Goal: Communication & Community: Participate in discussion

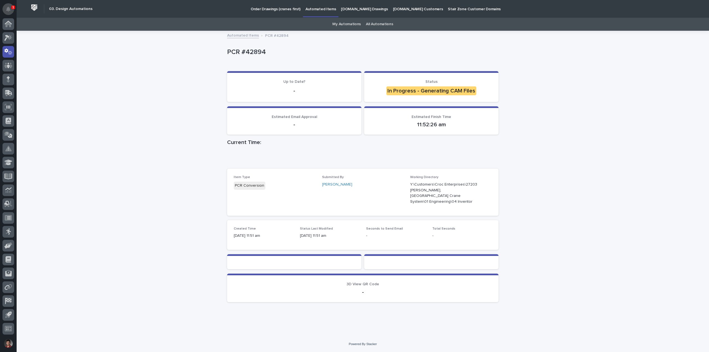
click at [9, 7] on icon "Notifications" at bounding box center [8, 9] width 4 height 5
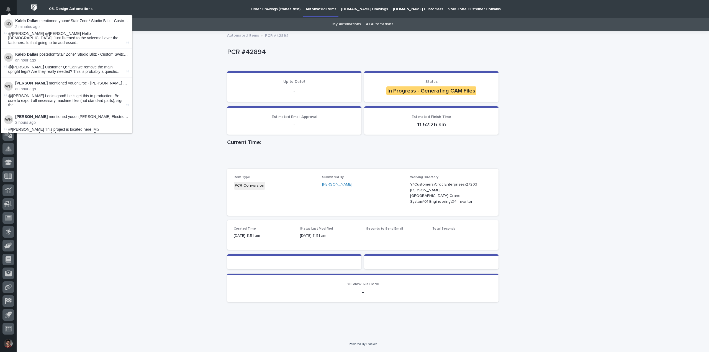
click at [178, 60] on div "Loading... Saving… Loading... Saving… PCR #42894 PCR #42894 Sorry, there was an…" at bounding box center [363, 183] width 693 height 305
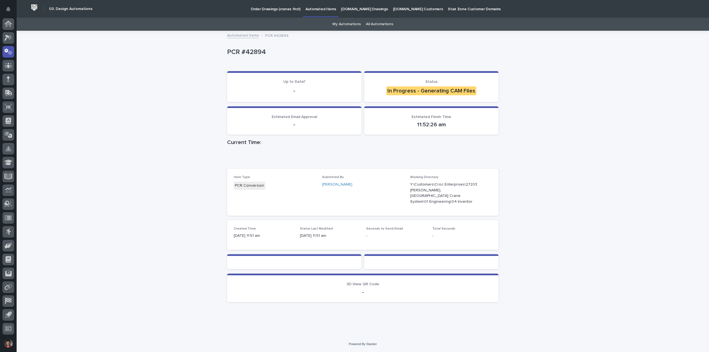
drag, startPoint x: 407, startPoint y: 52, endPoint x: 392, endPoint y: 46, distance: 15.9
click at [407, 52] on p "PCR #42894" at bounding box center [361, 52] width 269 height 8
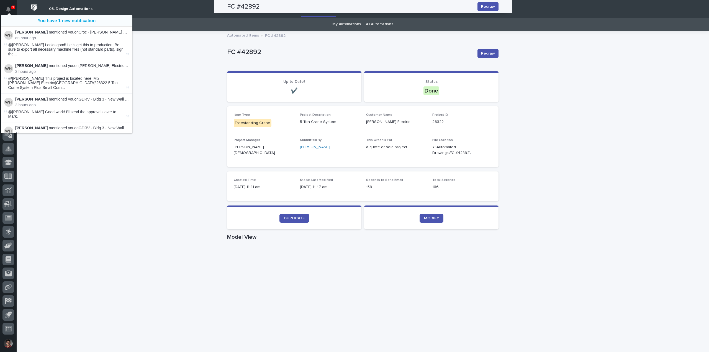
scroll to position [209, 0]
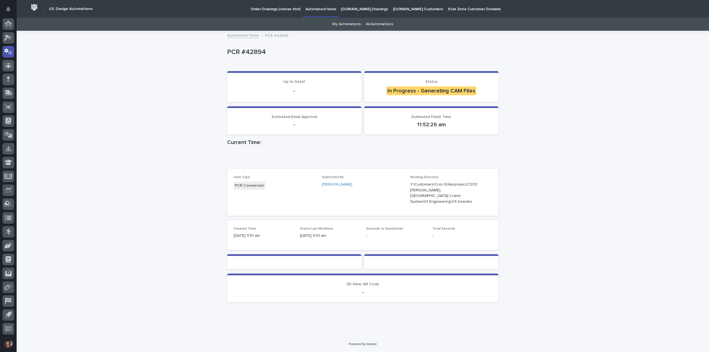
click at [518, 109] on div "Loading... Saving… Loading... Saving… PCR #42894 PCR #42894 Sorry, there was an…" at bounding box center [363, 183] width 693 height 305
drag, startPoint x: 410, startPoint y: 51, endPoint x: 380, endPoint y: 52, distance: 29.4
click at [410, 50] on p "PCR #42894" at bounding box center [361, 52] width 269 height 8
drag, startPoint x: 417, startPoint y: 124, endPoint x: 446, endPoint y: 127, distance: 29.0
click at [446, 127] on p "11:52:26 am" at bounding box center [431, 124] width 121 height 7
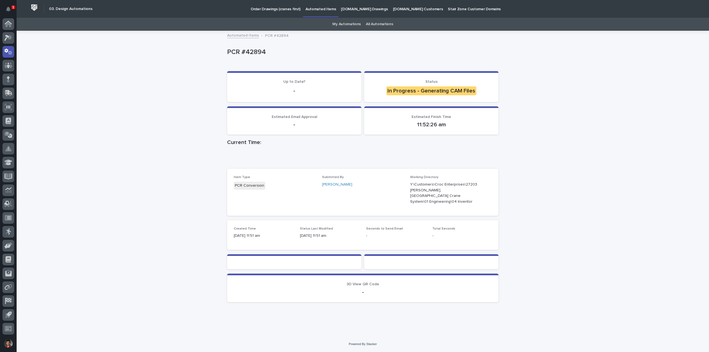
click at [598, 153] on div "Loading... Saving… Loading... Saving… PCR #42894 PCR #42894 Sorry, there was an…" at bounding box center [363, 183] width 693 height 305
click at [7, 8] on icon "Notifications" at bounding box center [8, 9] width 4 height 5
click at [161, 49] on div "Loading... Saving… Loading... Saving… PCR #42894 PCR #42894 Sorry, there was an…" at bounding box center [363, 183] width 693 height 305
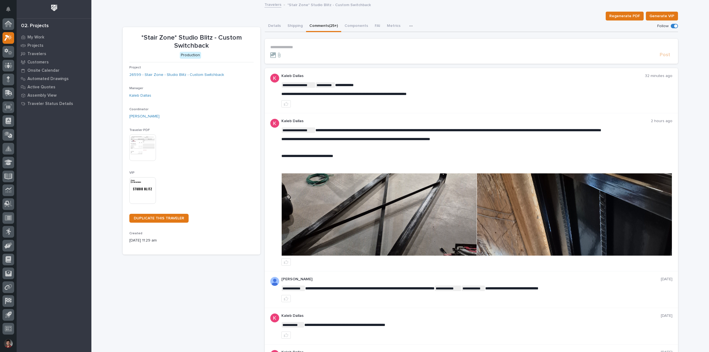
click at [391, 218] on img at bounding box center [379, 214] width 195 height 82
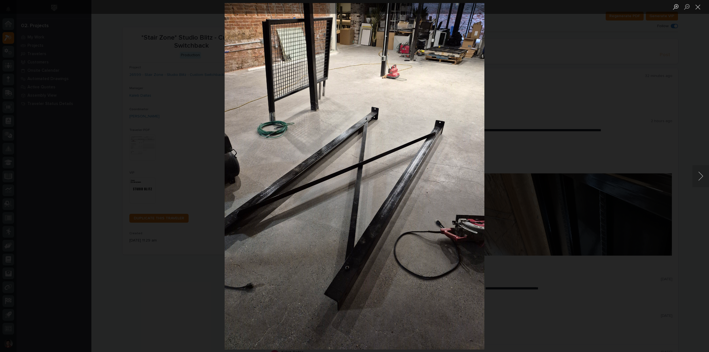
click at [588, 104] on div "Lightbox" at bounding box center [354, 176] width 709 height 352
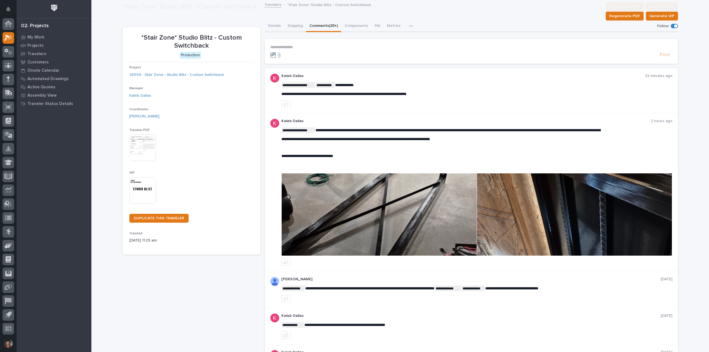
scroll to position [39, 0]
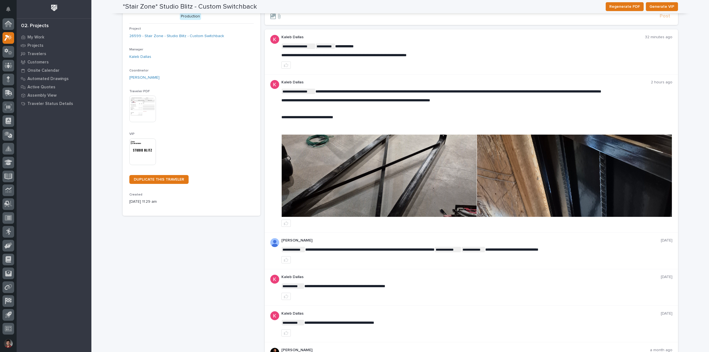
click at [599, 188] on img at bounding box center [574, 176] width 195 height 82
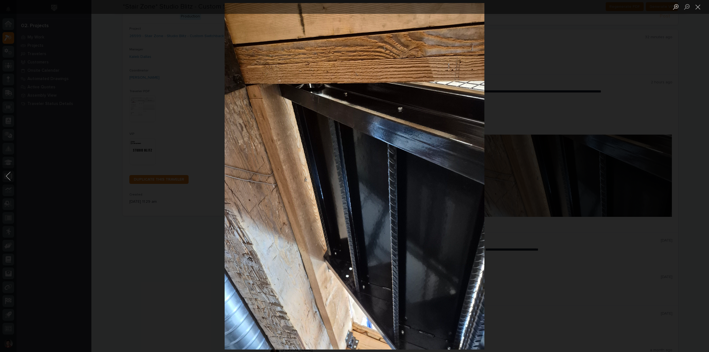
click at [592, 181] on div "Lightbox" at bounding box center [354, 176] width 709 height 352
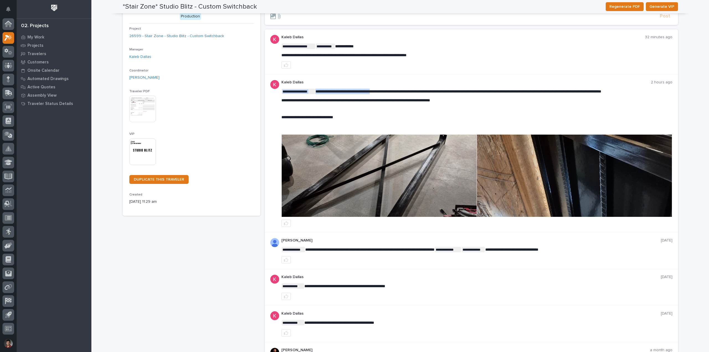
drag, startPoint x: 338, startPoint y: 91, endPoint x: 386, endPoint y: 90, distance: 48.8
click at [421, 96] on div "**********" at bounding box center [476, 109] width 391 height 40
drag, startPoint x: 403, startPoint y: 91, endPoint x: 443, endPoint y: 90, distance: 39.6
click at [443, 90] on span "**********" at bounding box center [459, 91] width 286 height 4
drag, startPoint x: 448, startPoint y: 91, endPoint x: 575, endPoint y: 91, distance: 126.9
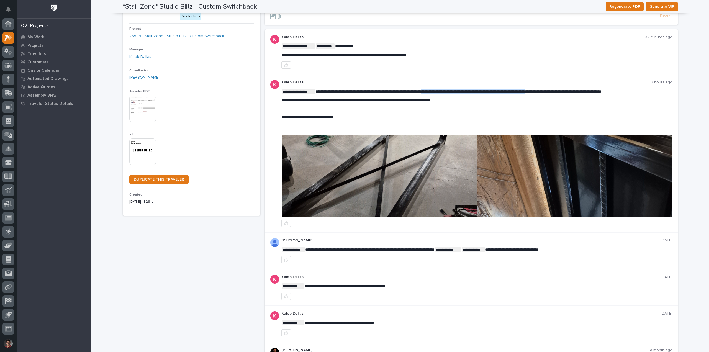
click at [575, 91] on span "**********" at bounding box center [459, 91] width 286 height 4
drag, startPoint x: 595, startPoint y: 92, endPoint x: 650, endPoint y: 93, distance: 54.8
click at [601, 93] on span "**********" at bounding box center [459, 91] width 286 height 4
click at [601, 92] on span "**********" at bounding box center [459, 91] width 286 height 4
click at [601, 89] on span "**********" at bounding box center [459, 91] width 286 height 4
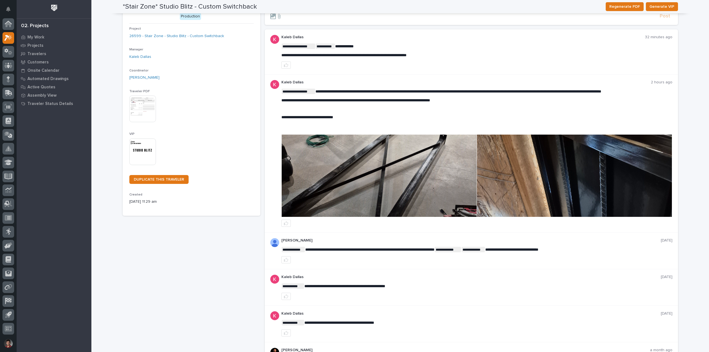
click at [584, 170] on img at bounding box center [574, 176] width 195 height 82
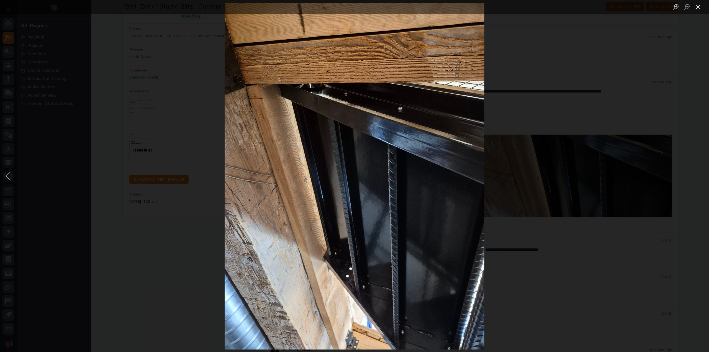
click at [700, 8] on button "Close lightbox" at bounding box center [698, 7] width 11 height 10
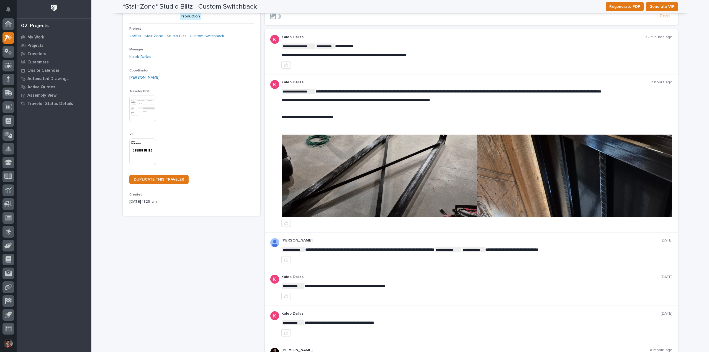
click at [460, 165] on img at bounding box center [379, 176] width 195 height 82
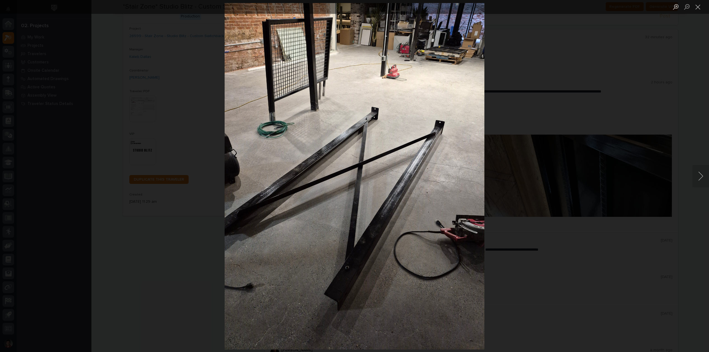
click at [216, 29] on div "Lightbox" at bounding box center [354, 176] width 709 height 352
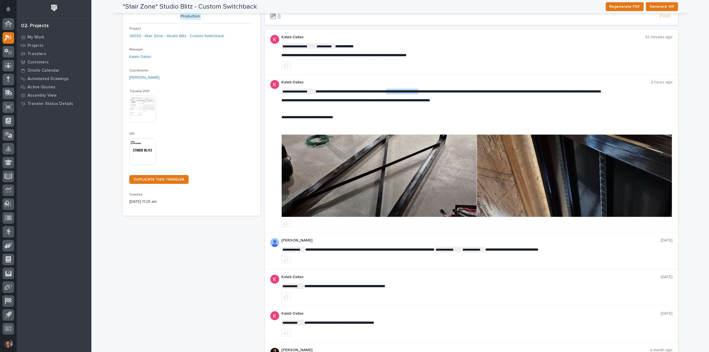
drag, startPoint x: 404, startPoint y: 90, endPoint x: 445, endPoint y: 91, distance: 40.7
click at [445, 91] on span "**********" at bounding box center [459, 91] width 286 height 4
click at [446, 110] on p "﻿" at bounding box center [476, 109] width 391 height 5
drag, startPoint x: 317, startPoint y: 115, endPoint x: 348, endPoint y: 115, distance: 31.6
click at [348, 115] on p "**********" at bounding box center [476, 117] width 391 height 5
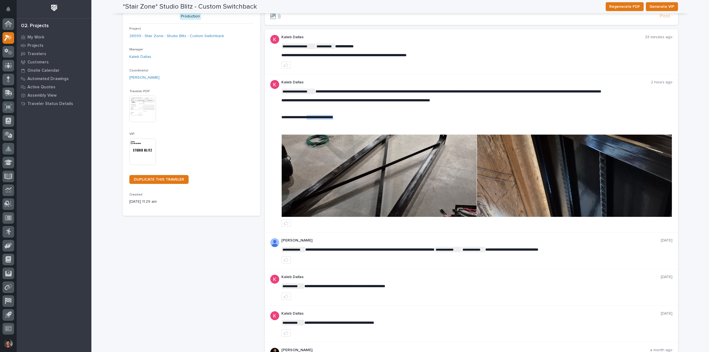
click at [353, 115] on p "**********" at bounding box center [476, 117] width 391 height 5
click at [510, 153] on img at bounding box center [574, 176] width 195 height 82
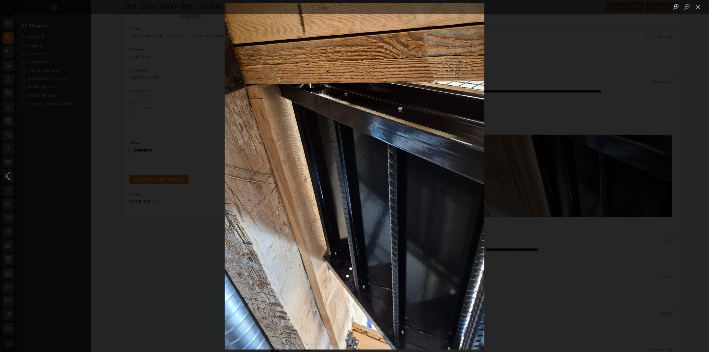
click at [193, 140] on div "Lightbox" at bounding box center [354, 176] width 709 height 352
click at [222, 106] on div "Lightbox" at bounding box center [354, 176] width 709 height 352
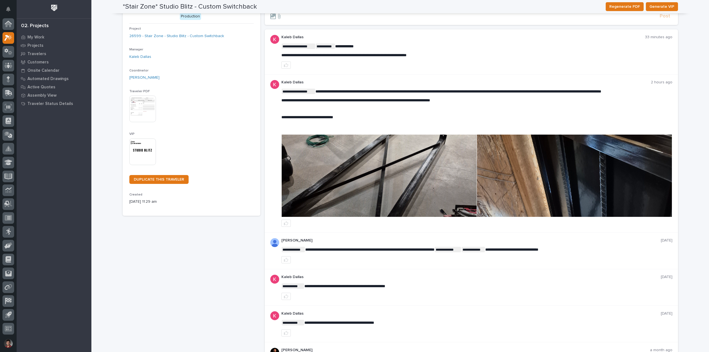
click at [369, 168] on img at bounding box center [379, 176] width 195 height 82
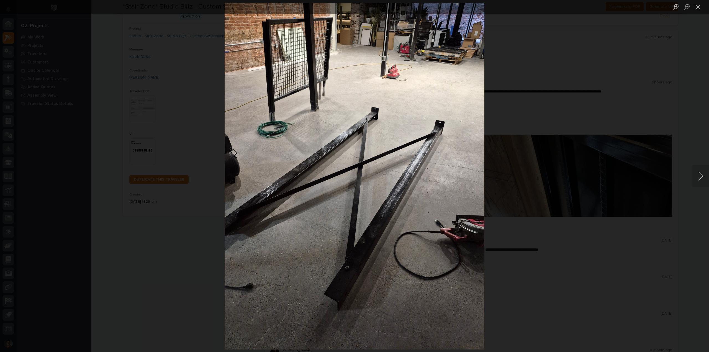
drag, startPoint x: 540, startPoint y: 118, endPoint x: 539, endPoint y: 111, distance: 7.2
click at [540, 118] on div "Lightbox" at bounding box center [354, 176] width 709 height 352
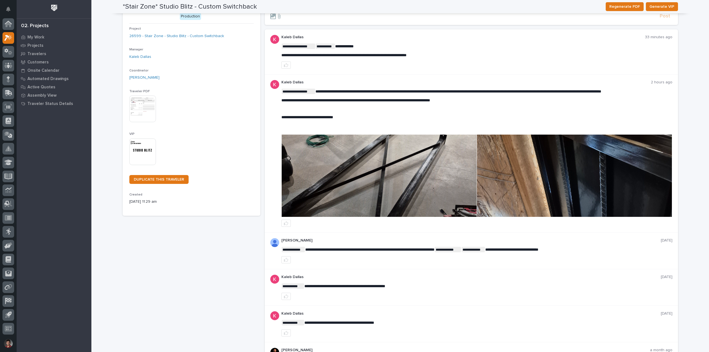
click at [368, 184] on img at bounding box center [379, 176] width 195 height 82
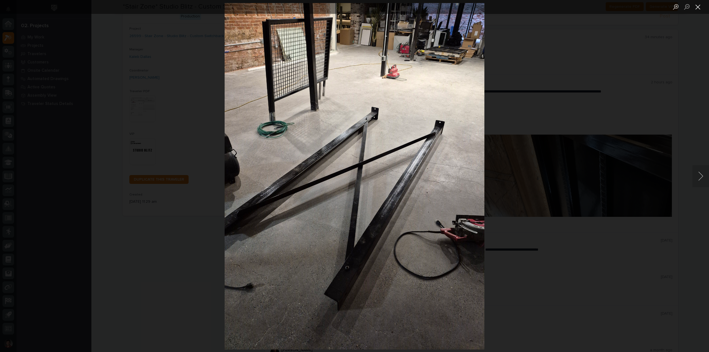
click at [699, 8] on button "Close lightbox" at bounding box center [698, 7] width 11 height 10
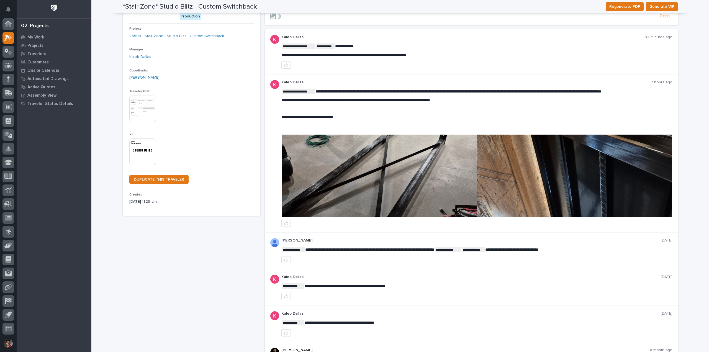
click at [571, 171] on img at bounding box center [574, 176] width 195 height 82
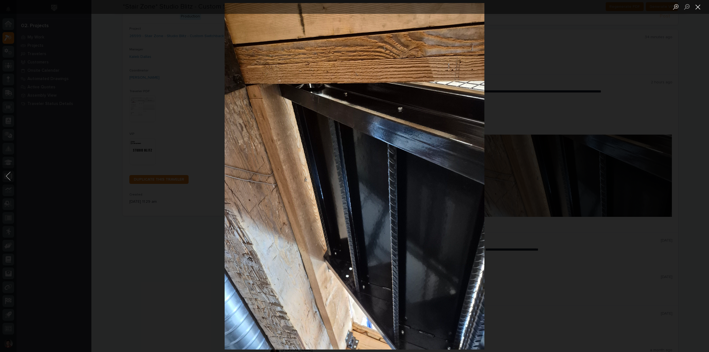
click at [696, 9] on button "Close lightbox" at bounding box center [698, 7] width 11 height 10
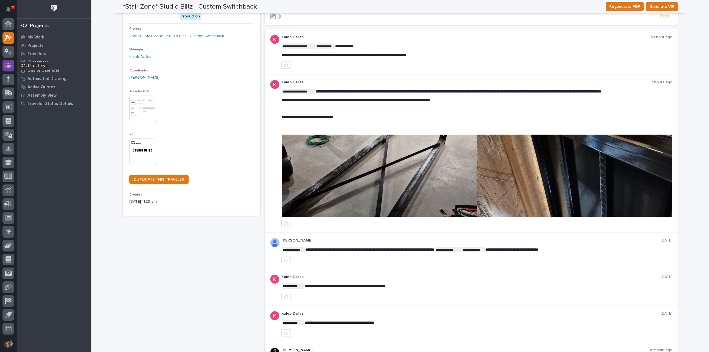
click at [4, 67] on icon at bounding box center [8, 65] width 8 height 6
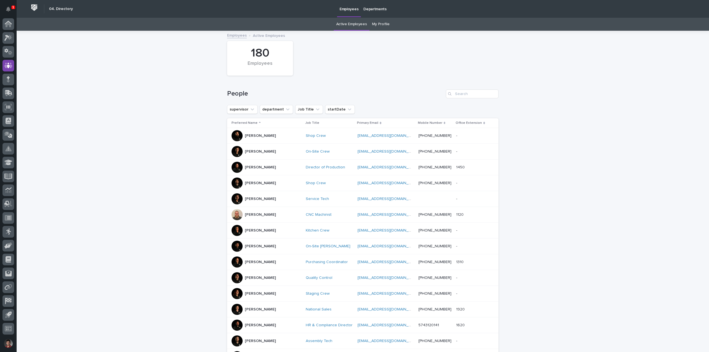
click at [474, 88] on div "People" at bounding box center [362, 91] width 271 height 27
click at [473, 90] on input "Search" at bounding box center [472, 93] width 53 height 9
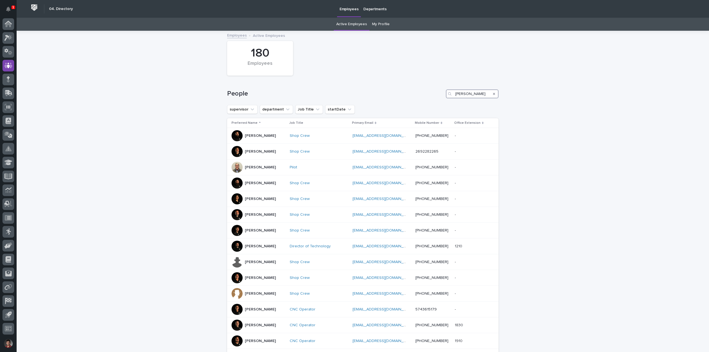
click at [475, 94] on input "trevor" at bounding box center [472, 93] width 53 height 9
drag, startPoint x: 465, startPoint y: 94, endPoint x: 433, endPoint y: 91, distance: 32.3
click at [433, 91] on div "People trevor" at bounding box center [362, 93] width 271 height 9
type input "martin"
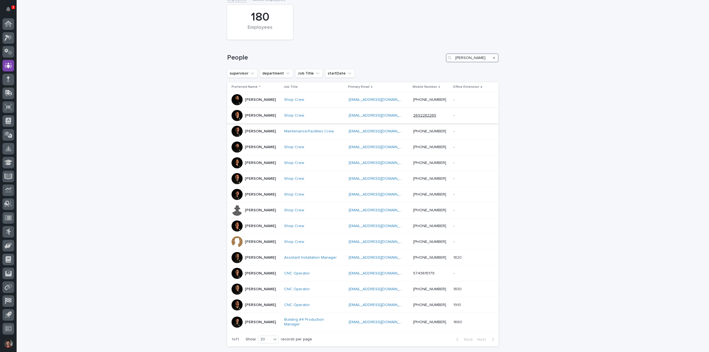
scroll to position [76, 0]
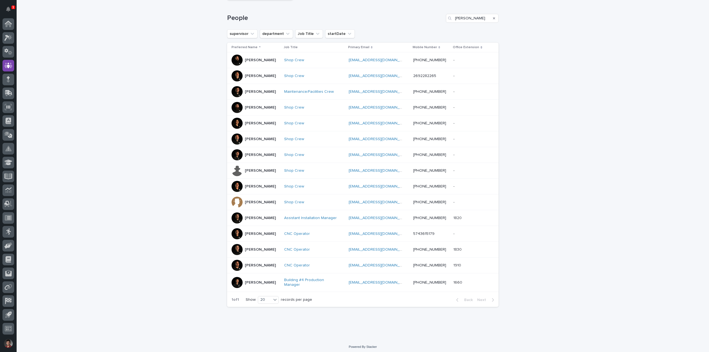
click at [261, 284] on div "Trevor Martin" at bounding box center [260, 282] width 31 height 9
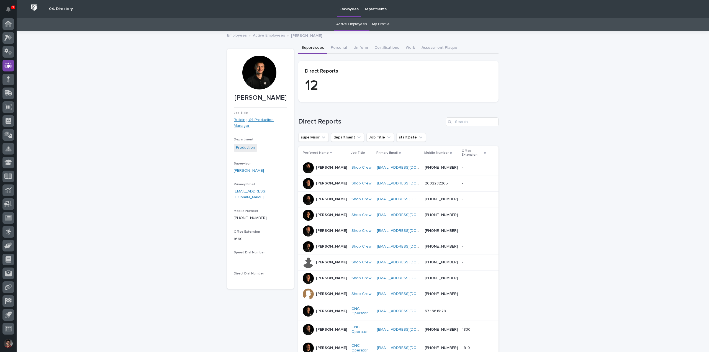
click at [243, 120] on link "Building #4 Production Manager" at bounding box center [260, 123] width 53 height 12
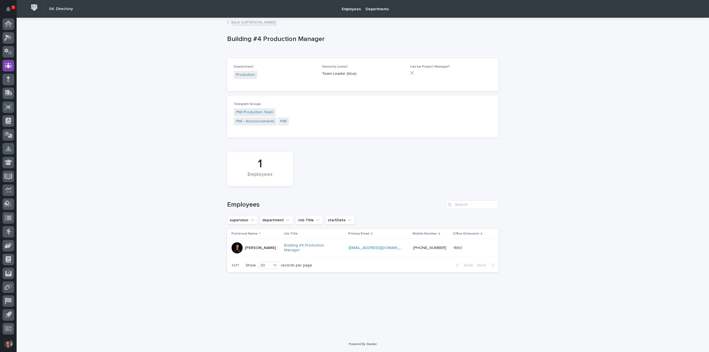
click at [587, 112] on div "Loading... Saving… Loading... Saving… Building #4 Production Manager Building #…" at bounding box center [363, 177] width 693 height 318
click at [52, 67] on div "Loading... Saving… Loading... Saving… Building #4 Production Manager Building #…" at bounding box center [363, 177] width 693 height 318
click at [3, 22] on div at bounding box center [8, 24] width 12 height 12
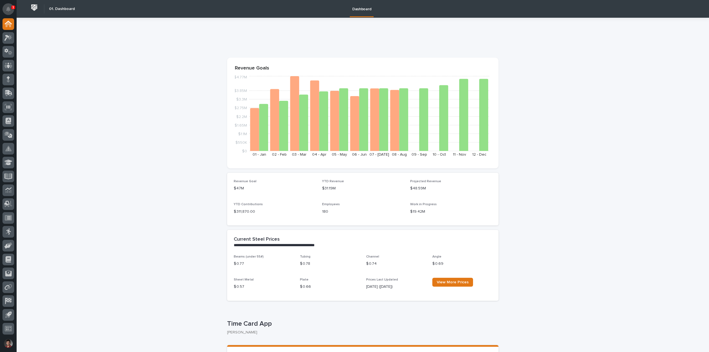
click at [6, 10] on icon "Notifications" at bounding box center [8, 9] width 4 height 5
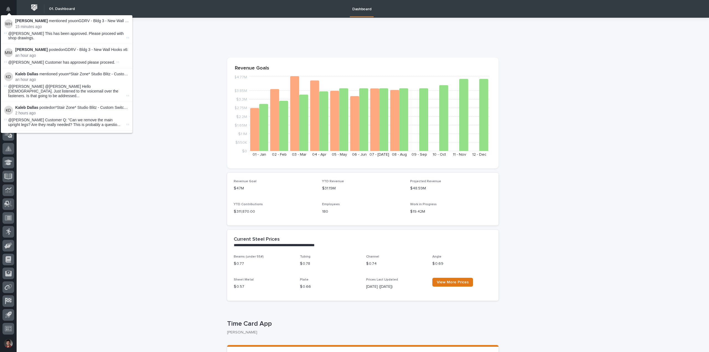
click at [45, 38] on div "@Nate Rulli This has been approved. Please proceed with shop drawings." at bounding box center [66, 35] width 117 height 9
drag, startPoint x: 74, startPoint y: 33, endPoint x: 100, endPoint y: 33, distance: 26.3
click at [99, 33] on span "@Nate Rulli This has been approved. Please proceed with shop drawings." at bounding box center [66, 35] width 116 height 9
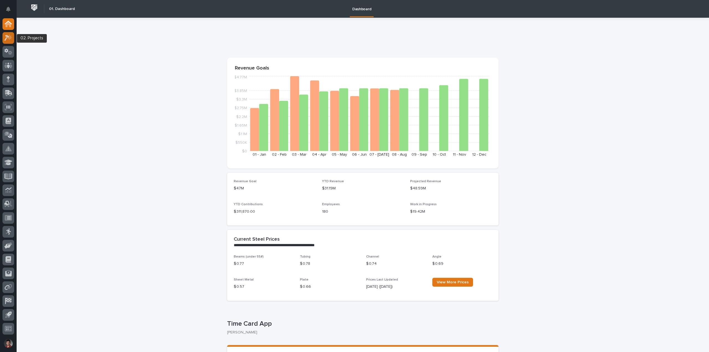
click at [9, 38] on icon at bounding box center [9, 37] width 5 height 6
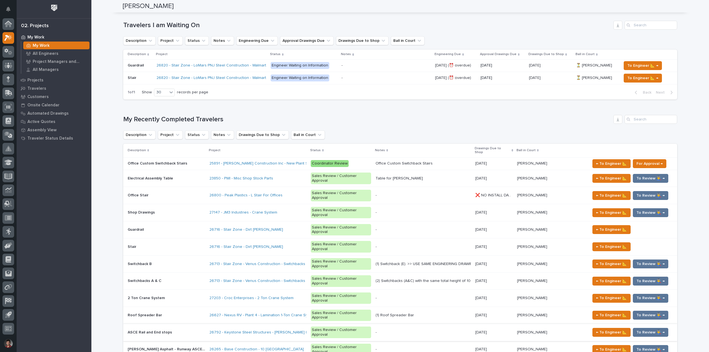
scroll to position [249, 0]
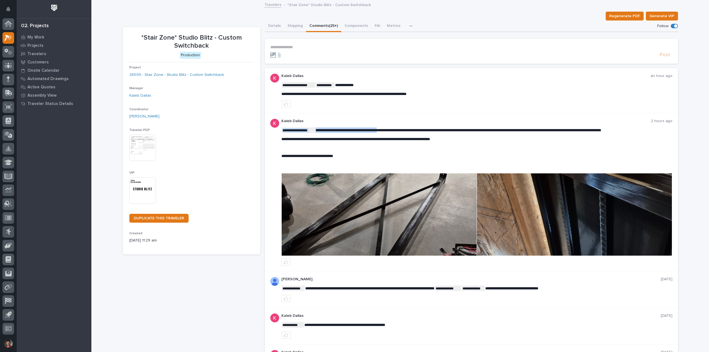
drag, startPoint x: 362, startPoint y: 132, endPoint x: 393, endPoint y: 133, distance: 31.0
click at [423, 134] on div "**********" at bounding box center [476, 147] width 391 height 40
drag, startPoint x: 425, startPoint y: 129, endPoint x: 438, endPoint y: 131, distance: 13.7
click at [438, 131] on span "**********" at bounding box center [459, 130] width 286 height 4
click at [452, 130] on span "**********" at bounding box center [459, 130] width 286 height 4
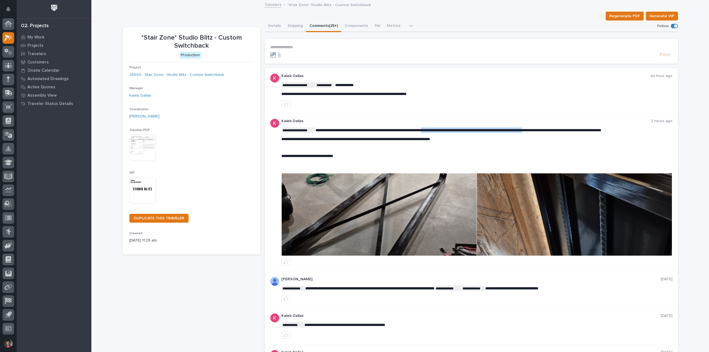
drag, startPoint x: 447, startPoint y: 130, endPoint x: 572, endPoint y: 132, distance: 124.7
click at [572, 132] on span "**********" at bounding box center [459, 130] width 286 height 4
drag, startPoint x: 575, startPoint y: 130, endPoint x: 663, endPoint y: 132, distance: 88.9
click at [664, 132] on p "**********" at bounding box center [476, 130] width 391 height 6
click at [393, 206] on img at bounding box center [379, 214] width 195 height 82
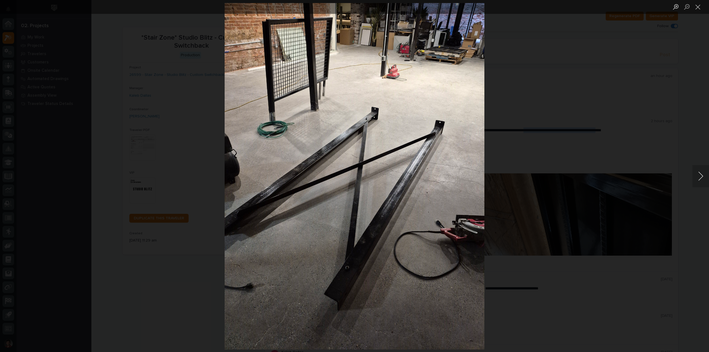
click at [704, 174] on button "Next image" at bounding box center [701, 176] width 17 height 22
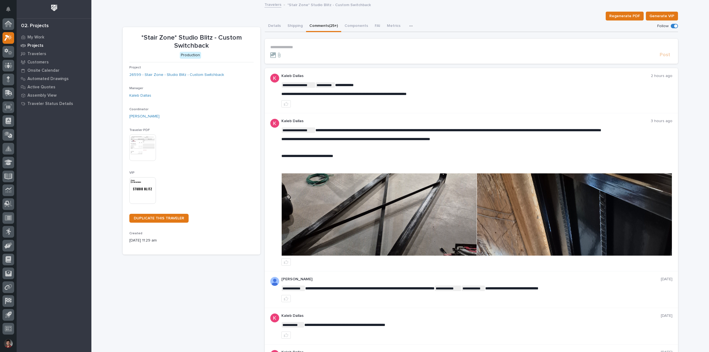
click at [35, 45] on p "Projects" at bounding box center [35, 45] width 16 height 5
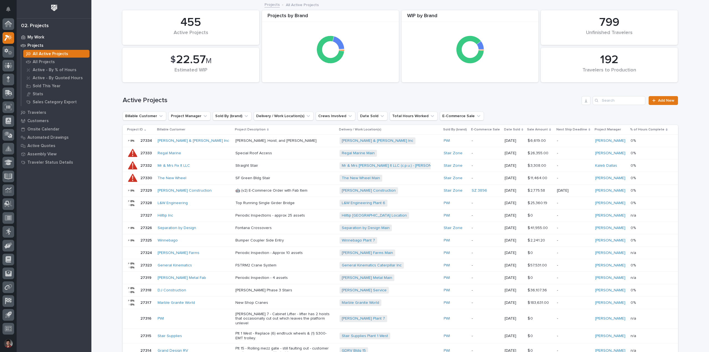
click at [35, 36] on p "My Work" at bounding box center [35, 37] width 17 height 5
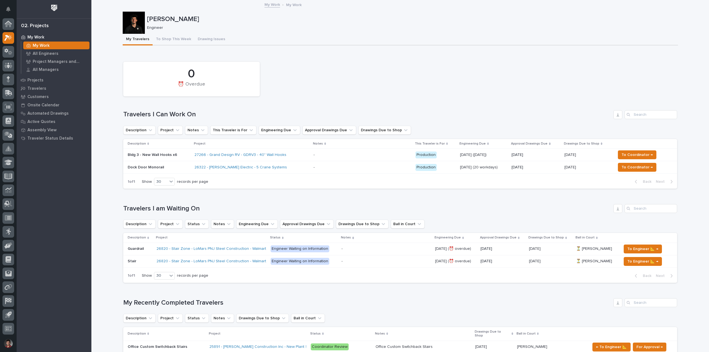
click at [297, 152] on div "27266 - Grand Design RV - GDRV3 - 40" Wall Hooks" at bounding box center [251, 154] width 115 height 9
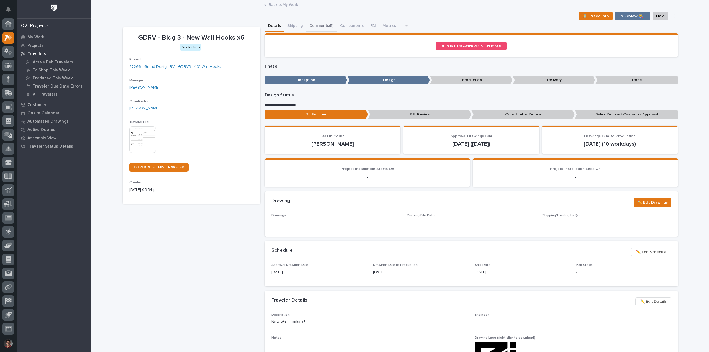
click at [309, 26] on button "Comments (5)" at bounding box center [321, 26] width 31 height 12
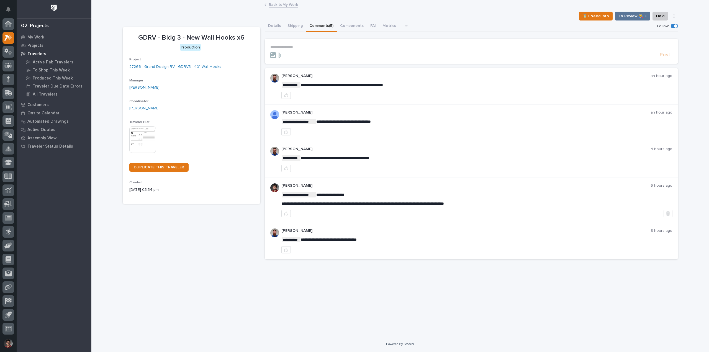
click at [278, 48] on p "**********" at bounding box center [471, 47] width 402 height 5
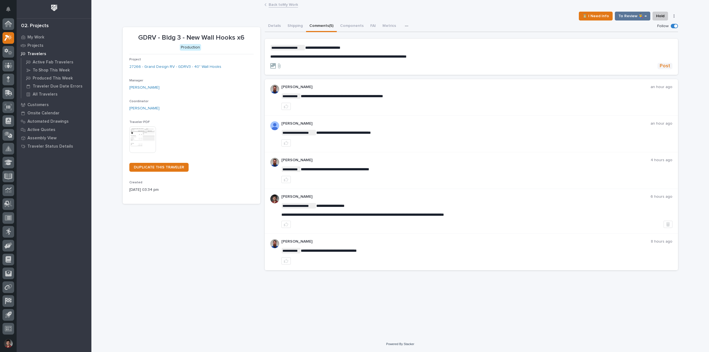
click at [665, 66] on span "Post" at bounding box center [665, 66] width 11 height 6
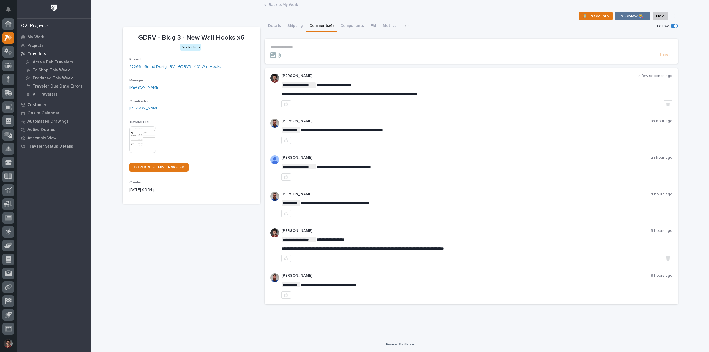
click at [285, 3] on link "Back to My Work" at bounding box center [283, 4] width 29 height 6
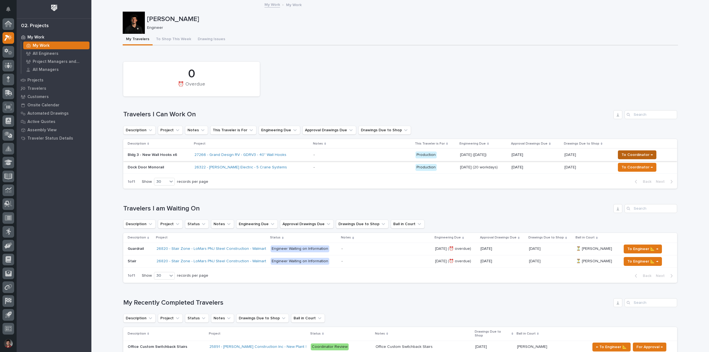
click at [649, 154] on span "To Coordinator →" at bounding box center [637, 155] width 31 height 7
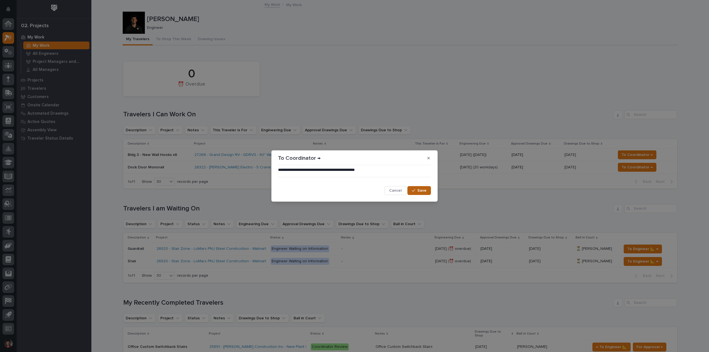
click at [419, 189] on span "Save" at bounding box center [421, 190] width 9 height 5
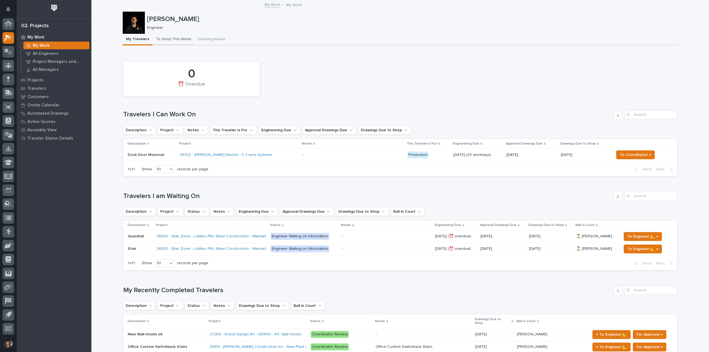
click at [168, 40] on button "To Shop This Week" at bounding box center [174, 40] width 42 height 12
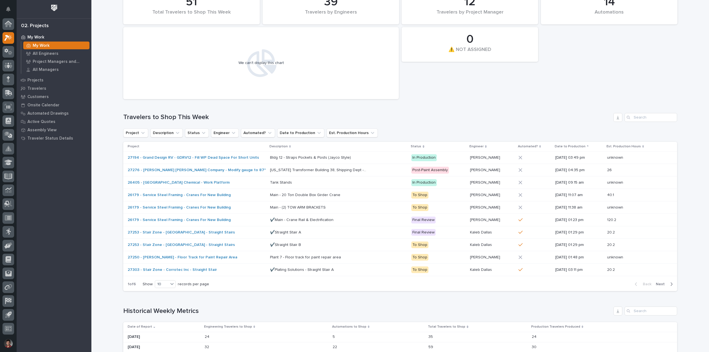
scroll to position [83, 0]
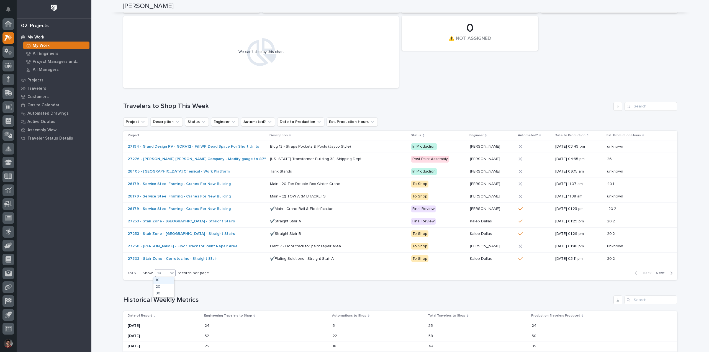
click at [164, 273] on div "10" at bounding box center [161, 273] width 13 height 6
click at [157, 294] on div "30" at bounding box center [163, 294] width 20 height 7
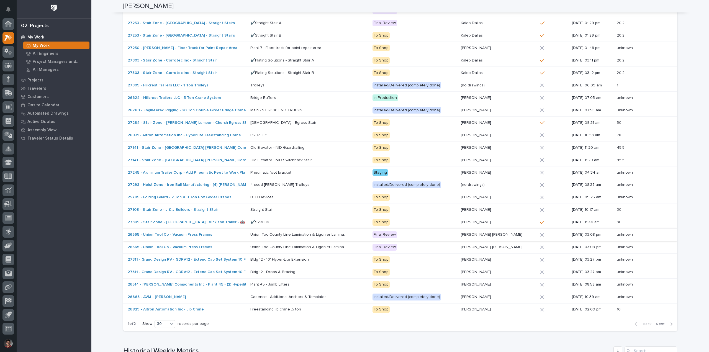
scroll to position [291, 0]
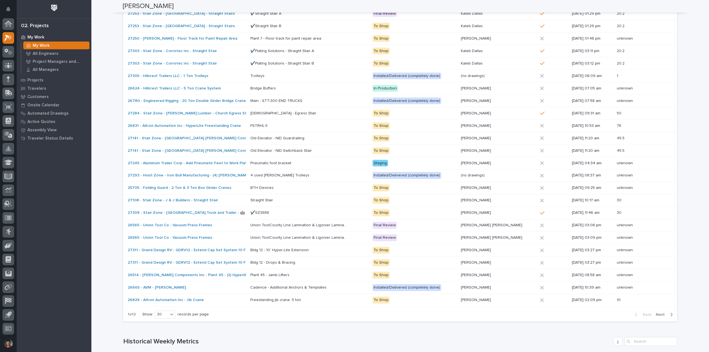
click at [670, 314] on icon "button" at bounding box center [671, 314] width 2 height 5
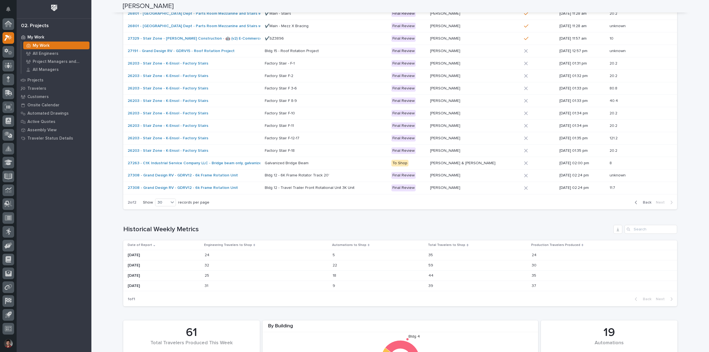
scroll to position [235, 0]
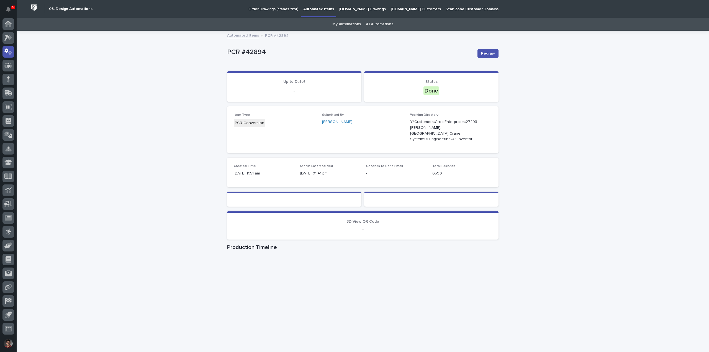
click at [433, 57] on div "PCR #42894" at bounding box center [350, 53] width 246 height 10
click at [483, 129] on icon "button" at bounding box center [485, 131] width 4 height 4
click at [80, 110] on div "Loading... Saving… Loading... Saving… PCR #42894 Redraw PCR #42894 Redraw Sorry…" at bounding box center [363, 197] width 693 height 332
